Goal: Find specific page/section: Find specific page/section

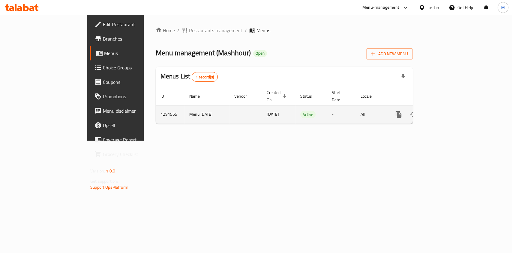
click at [446, 111] on icon "enhanced table" at bounding box center [442, 114] width 7 height 7
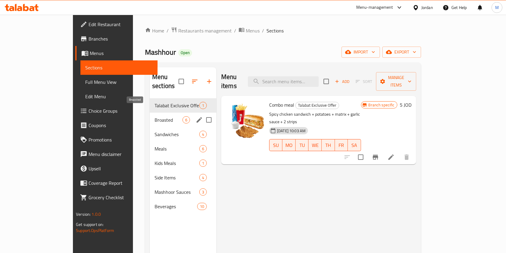
click at [155, 116] on span "Broasted" at bounding box center [169, 119] width 28 height 7
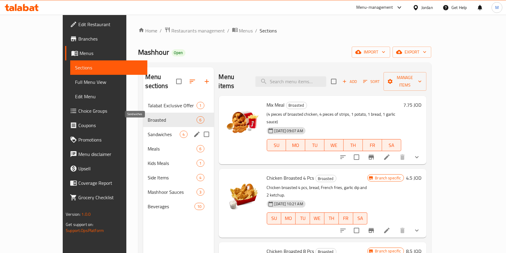
click at [148, 131] on span "Sandwiches" at bounding box center [164, 134] width 32 height 7
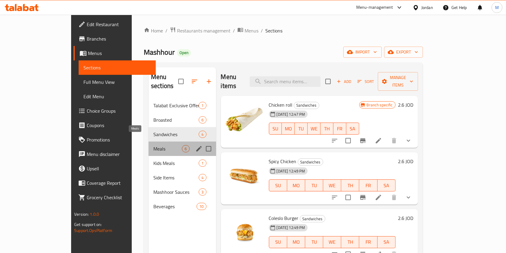
click at [153, 145] on span "Meals" at bounding box center [167, 148] width 29 height 7
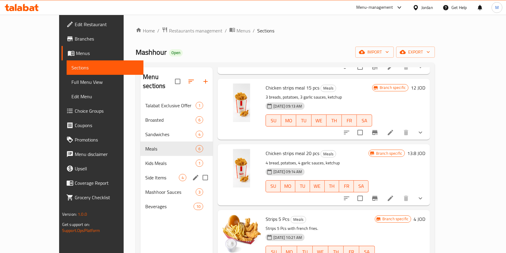
click at [141, 172] on div "Side Items 4" at bounding box center [177, 177] width 72 height 14
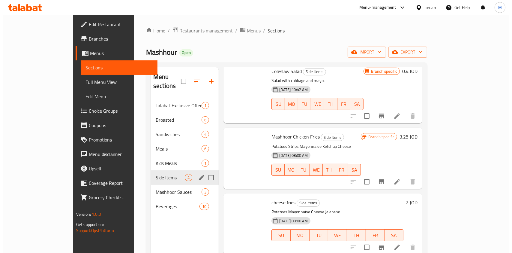
scroll to position [24, 0]
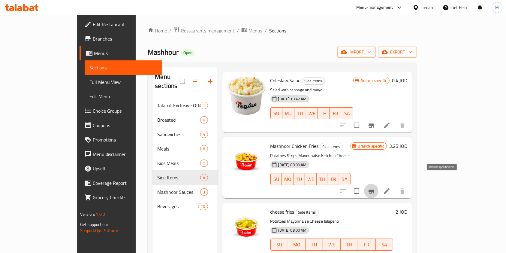
click at [375, 187] on icon "Branch-specific-item" at bounding box center [371, 190] width 7 height 7
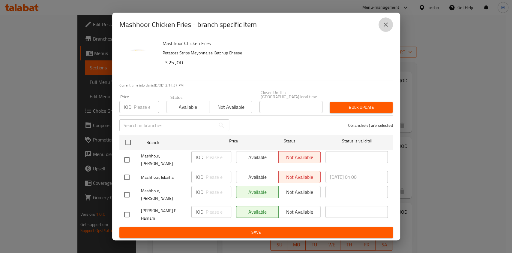
click at [388, 27] on icon "close" at bounding box center [386, 25] width 4 height 4
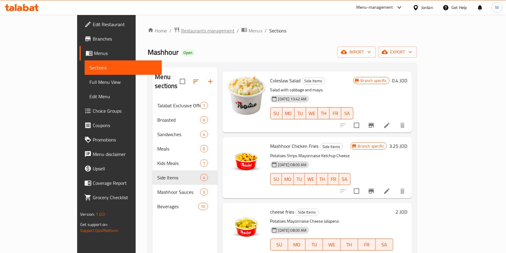
click at [181, 28] on span "Restaurants management" at bounding box center [207, 30] width 53 height 7
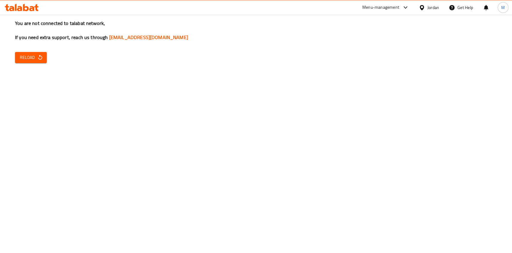
click at [36, 62] on button "Reload" at bounding box center [31, 57] width 32 height 11
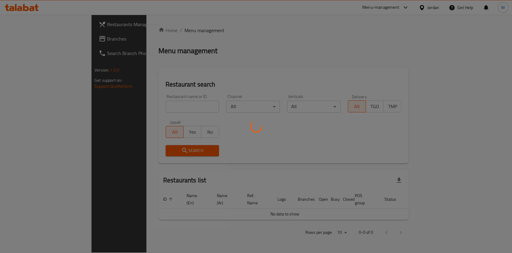
click at [163, 106] on div at bounding box center [256, 126] width 512 height 253
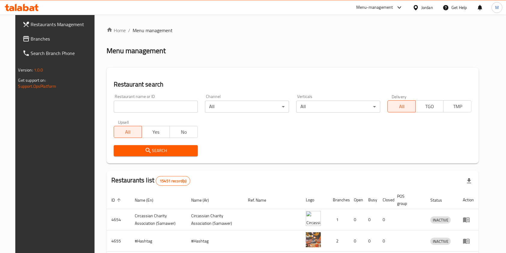
click at [163, 106] on input "search" at bounding box center [156, 107] width 84 height 12
click at [156, 107] on input "search" at bounding box center [156, 107] width 84 height 12
click at [256, 133] on div "Restaurant name or ID Restaurant name or ID Channel All ​ Verticals All ​ Deliv…" at bounding box center [292, 125] width 365 height 69
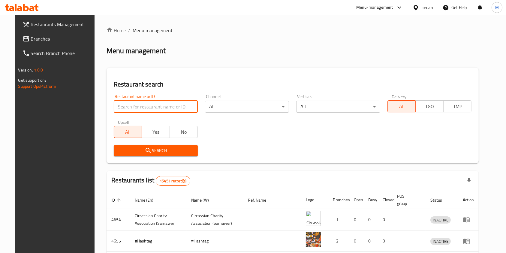
click at [163, 104] on input "search" at bounding box center [156, 107] width 84 height 12
type input "نشمي"
click button "Search" at bounding box center [156, 150] width 84 height 11
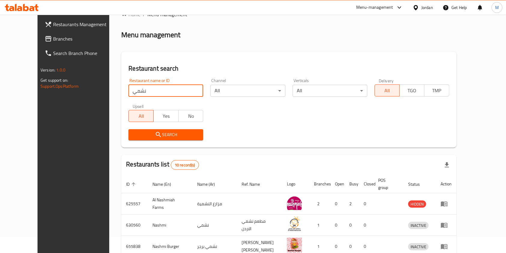
scroll to position [16, 0]
drag, startPoint x: 153, startPoint y: 88, endPoint x: 2, endPoint y: 51, distance: 155.6
click at [38, 51] on div "Restaurants Management Branches Search Branch Phone Version: 1.0.0 Get support …" at bounding box center [253, 221] width 431 height 445
type input "s"
type input "shawema abualzooz"
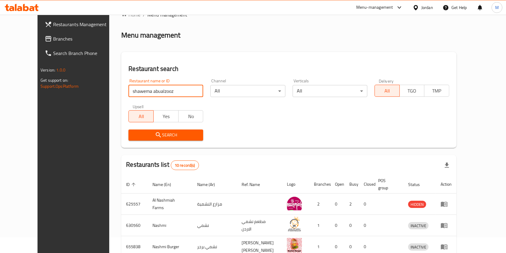
click button "Search" at bounding box center [165, 134] width 75 height 11
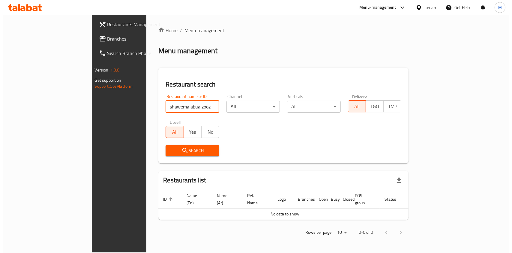
scroll to position [0, 0]
